Goal: Information Seeking & Learning: Understand process/instructions

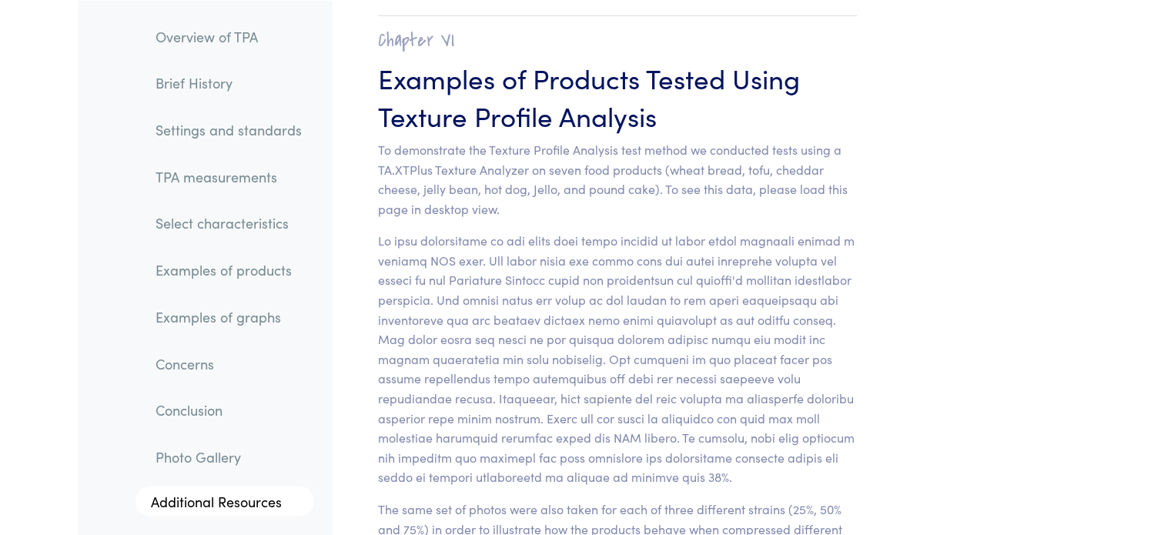
scroll to position [15240, 0]
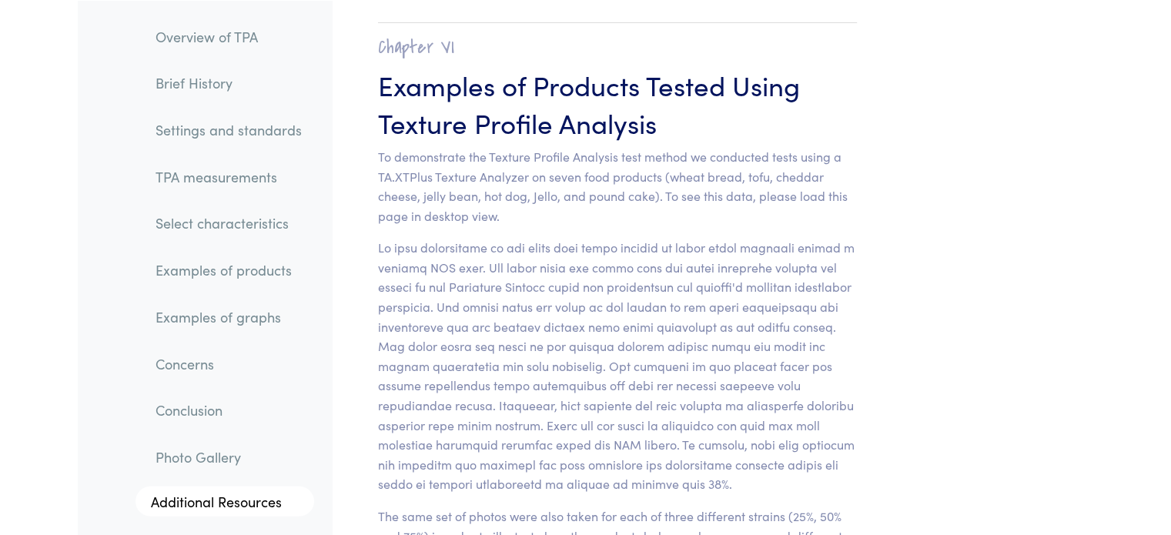
click at [217, 183] on link "TPA measurements" at bounding box center [228, 176] width 171 height 35
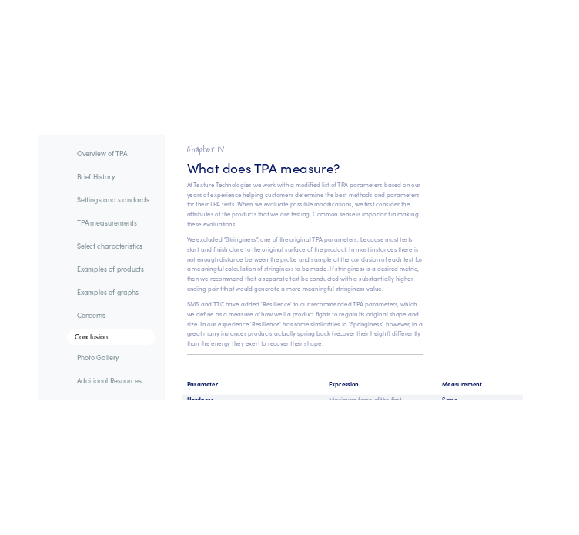
scroll to position [9675, 0]
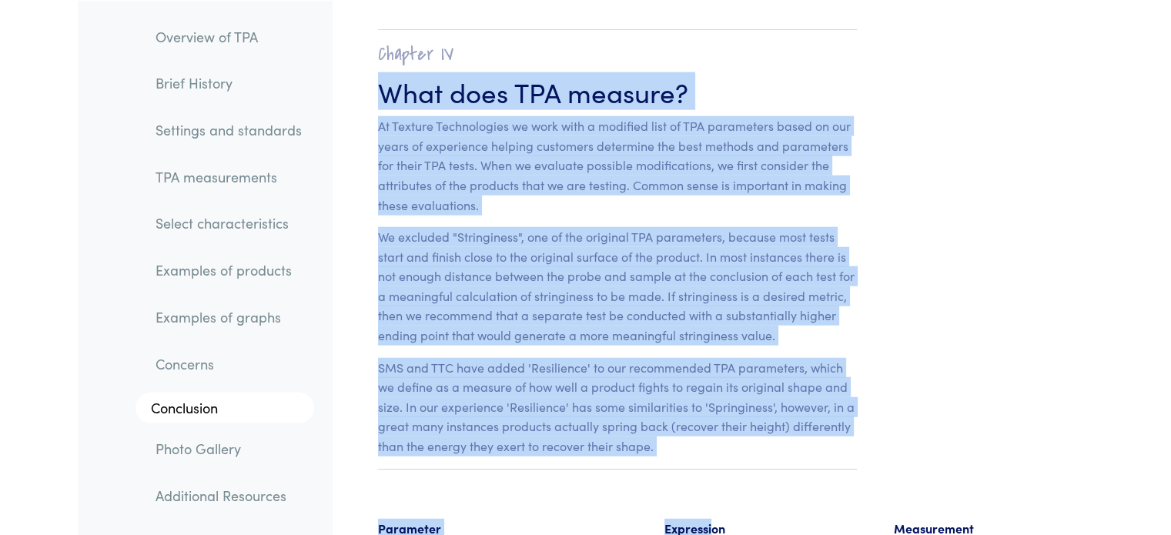
drag, startPoint x: 380, startPoint y: 52, endPoint x: 713, endPoint y: 487, distance: 547.7
drag, startPoint x: 374, startPoint y: 72, endPoint x: 712, endPoint y: 465, distance: 518.8
click at [712, 465] on section "Chapter IV What does TPA measure? At Texture Technologies we work with a modifi…" at bounding box center [618, 249] width 554 height 502
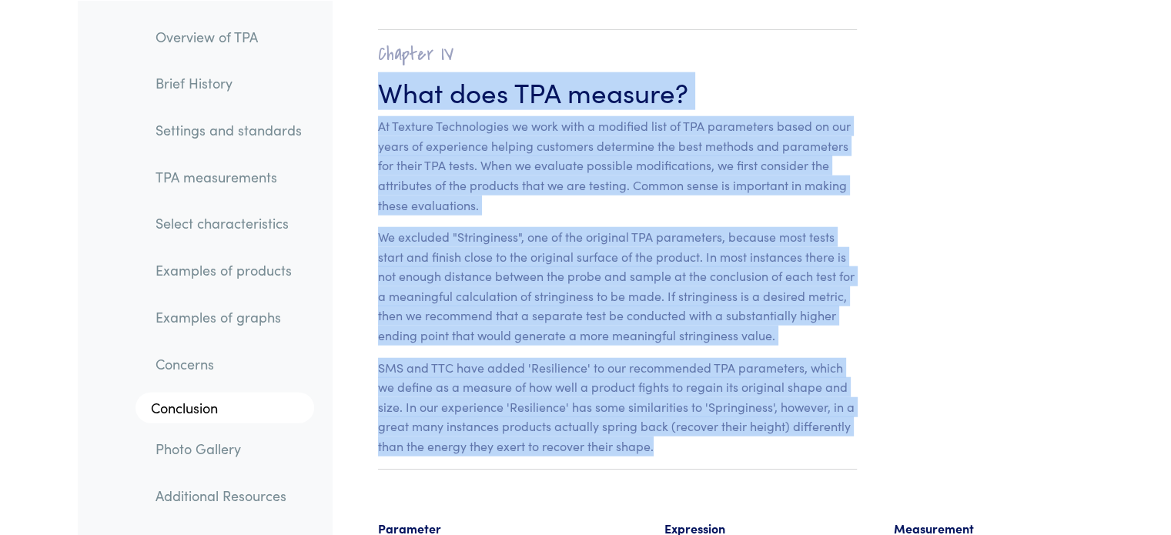
copy section "What does TPA measure? At Texture Technologies we work with a modified list of …"
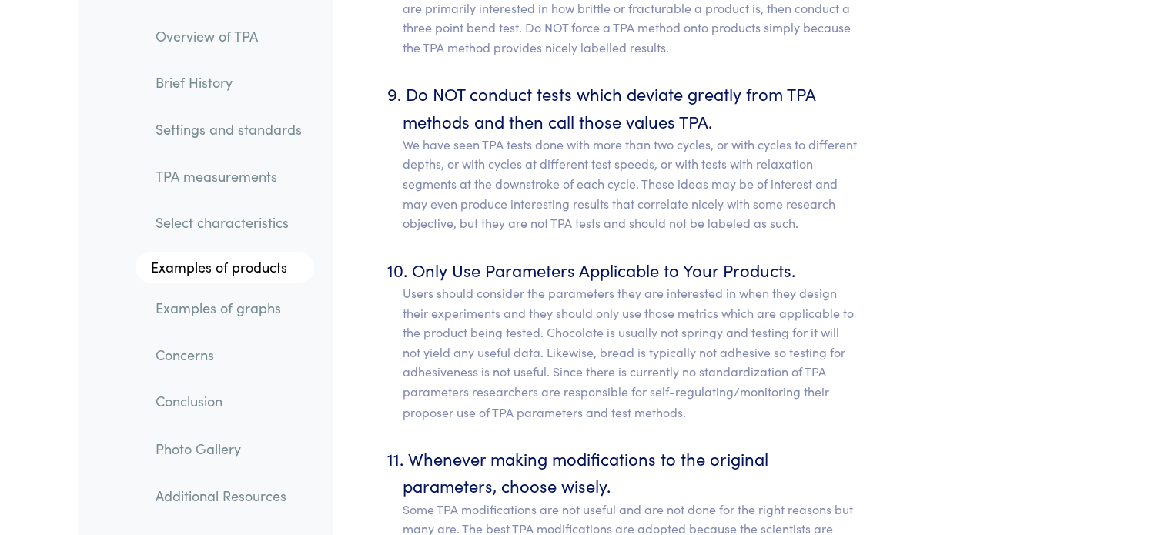
scroll to position [8374, 0]
click at [217, 174] on link "TPA measurements" at bounding box center [228, 176] width 171 height 35
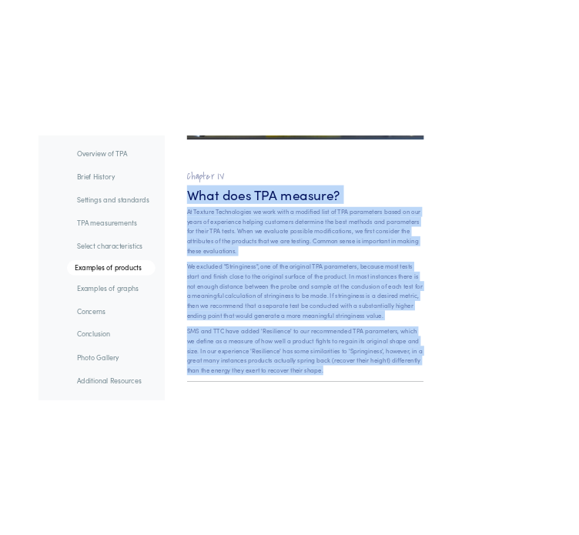
scroll to position [9653, 0]
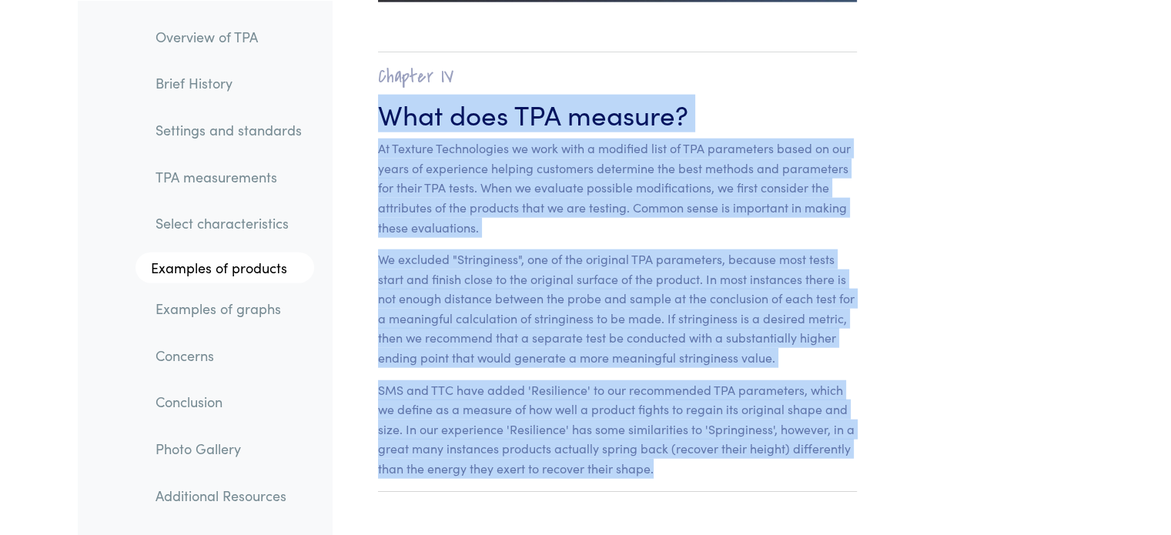
click at [535, 109] on h3 "What does TPA measure?" at bounding box center [618, 114] width 480 height 38
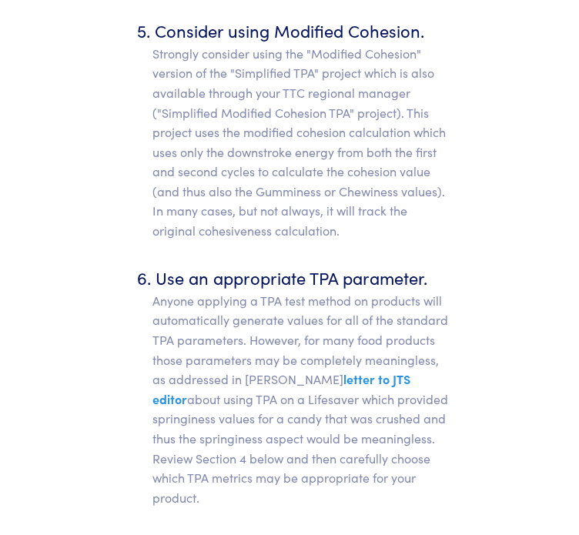
scroll to position [10561, 0]
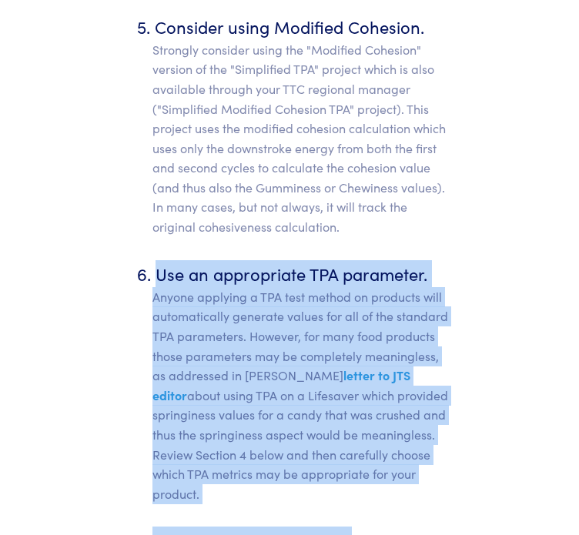
drag, startPoint x: 152, startPoint y: 207, endPoint x: 351, endPoint y: 481, distance: 339.0
click at [351, 481] on ol "Select an appropriate probe. Ideally users should use flat probes or compressio…" at bounding box center [289, 347] width 323 height 4238
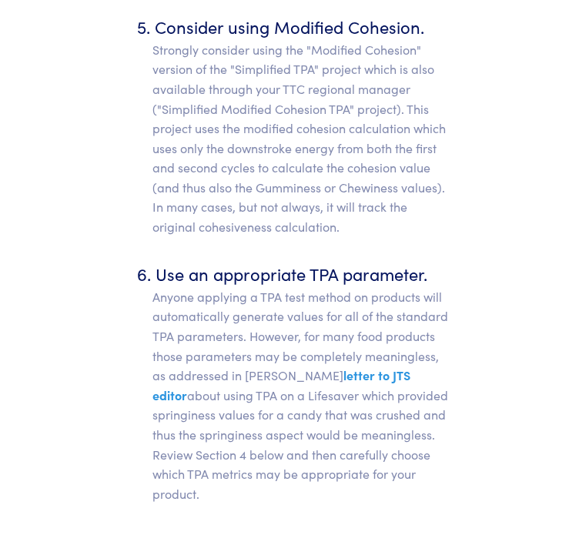
drag, startPoint x: 158, startPoint y: 217, endPoint x: 225, endPoint y: 432, distance: 225.1
click at [225, 432] on li "Use an appropriate TPA parameter. Anyone applying a TPA test method on products…" at bounding box center [301, 382] width 299 height 244
copy li "Use an appropriate TPA parameter. Anyone applying a TPA test method on products…"
click at [454, 173] on section "Chapter III Instrument Settings and TPA Guidelines Texture Profile Analysis tes…" at bounding box center [289, 40] width 397 height 5236
